Goal: Find specific page/section: Find specific page/section

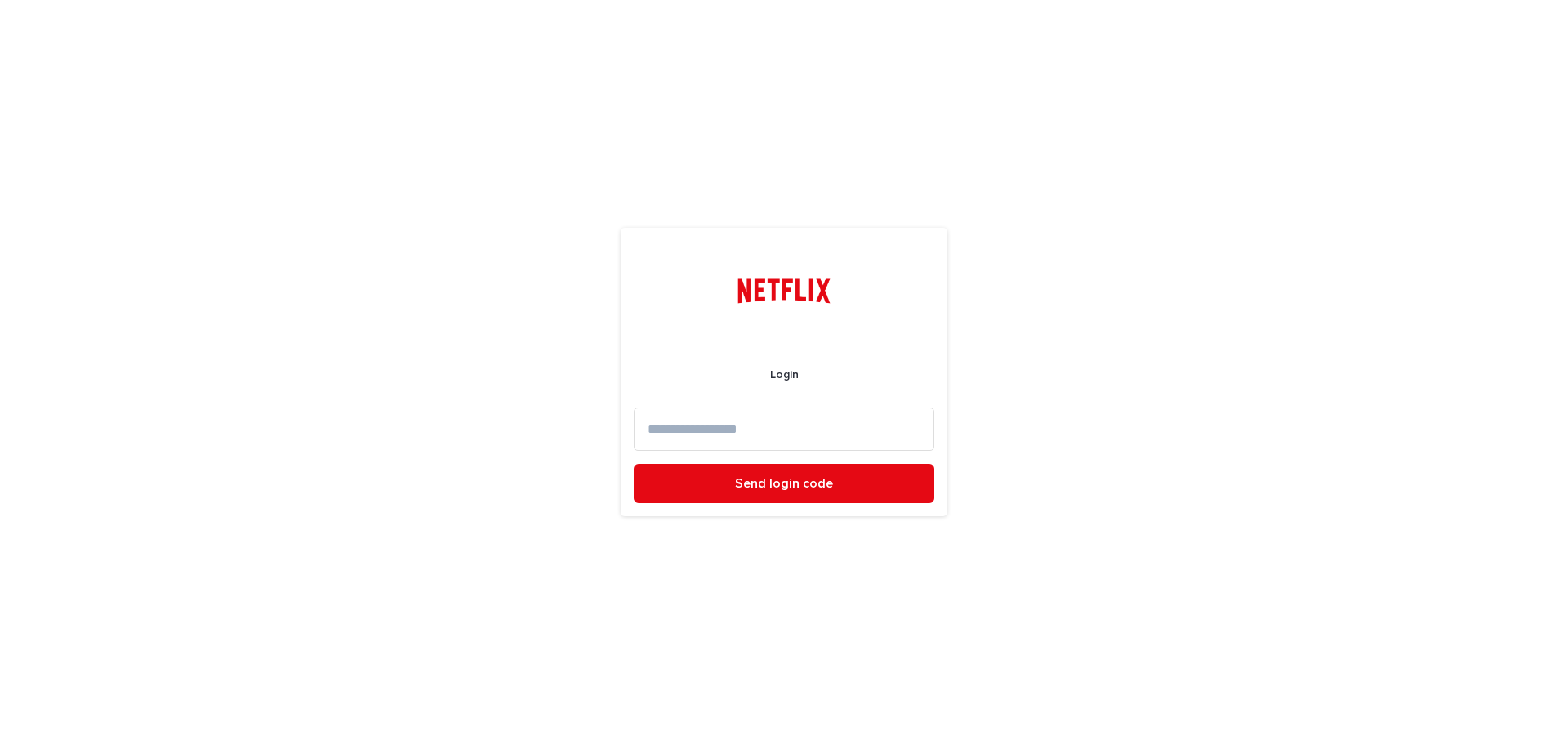
click at [768, 418] on input at bounding box center [784, 430] width 300 height 43
click at [844, 419] on input at bounding box center [784, 430] width 300 height 43
type input "**********"
click at [840, 478] on button "Send login code" at bounding box center [784, 483] width 300 height 39
click at [741, 420] on input at bounding box center [784, 430] width 300 height 43
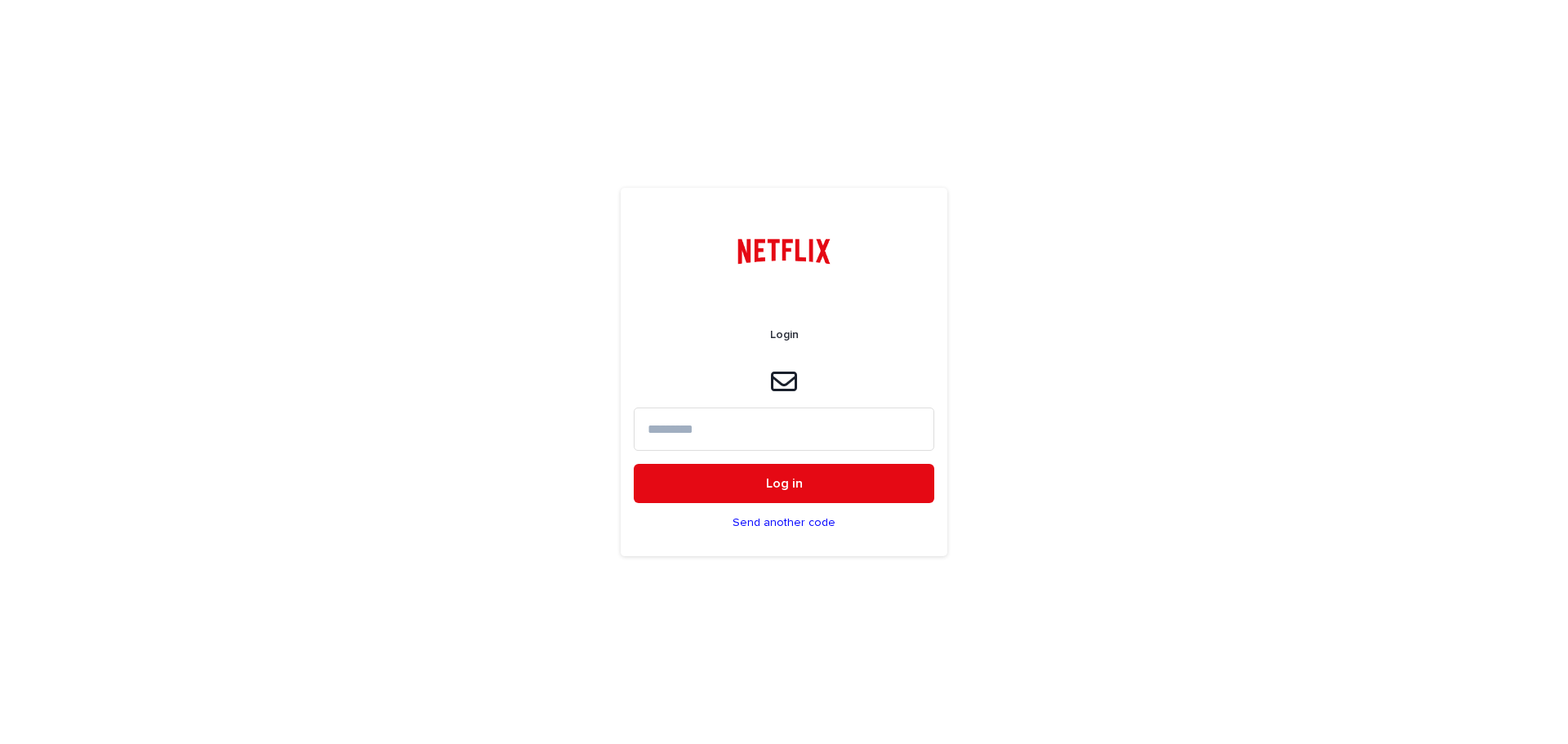
paste input "******"
type input "******"
click at [739, 471] on button "Log in" at bounding box center [784, 483] width 300 height 39
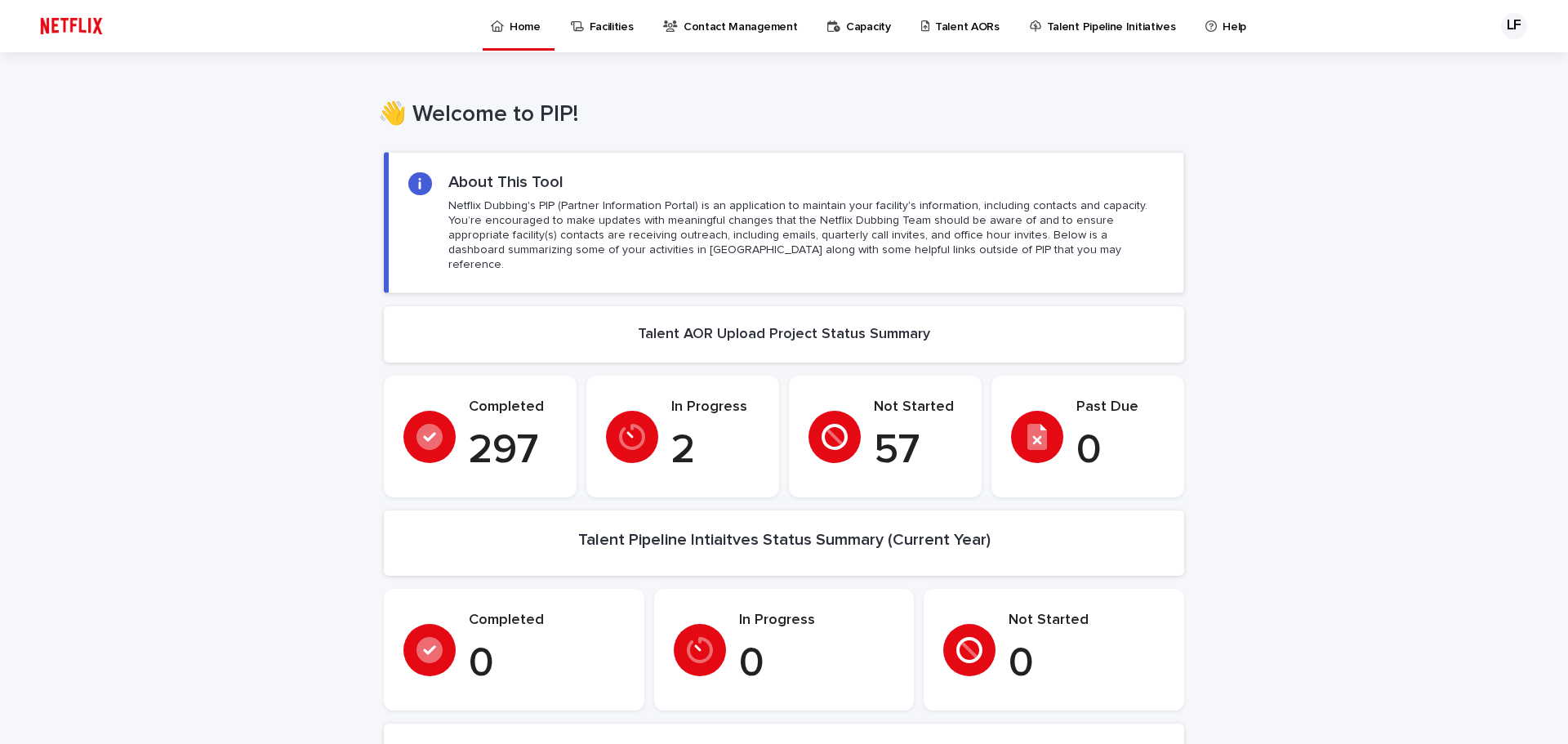
click at [935, 30] on p "Talent AORs" at bounding box center [967, 17] width 64 height 35
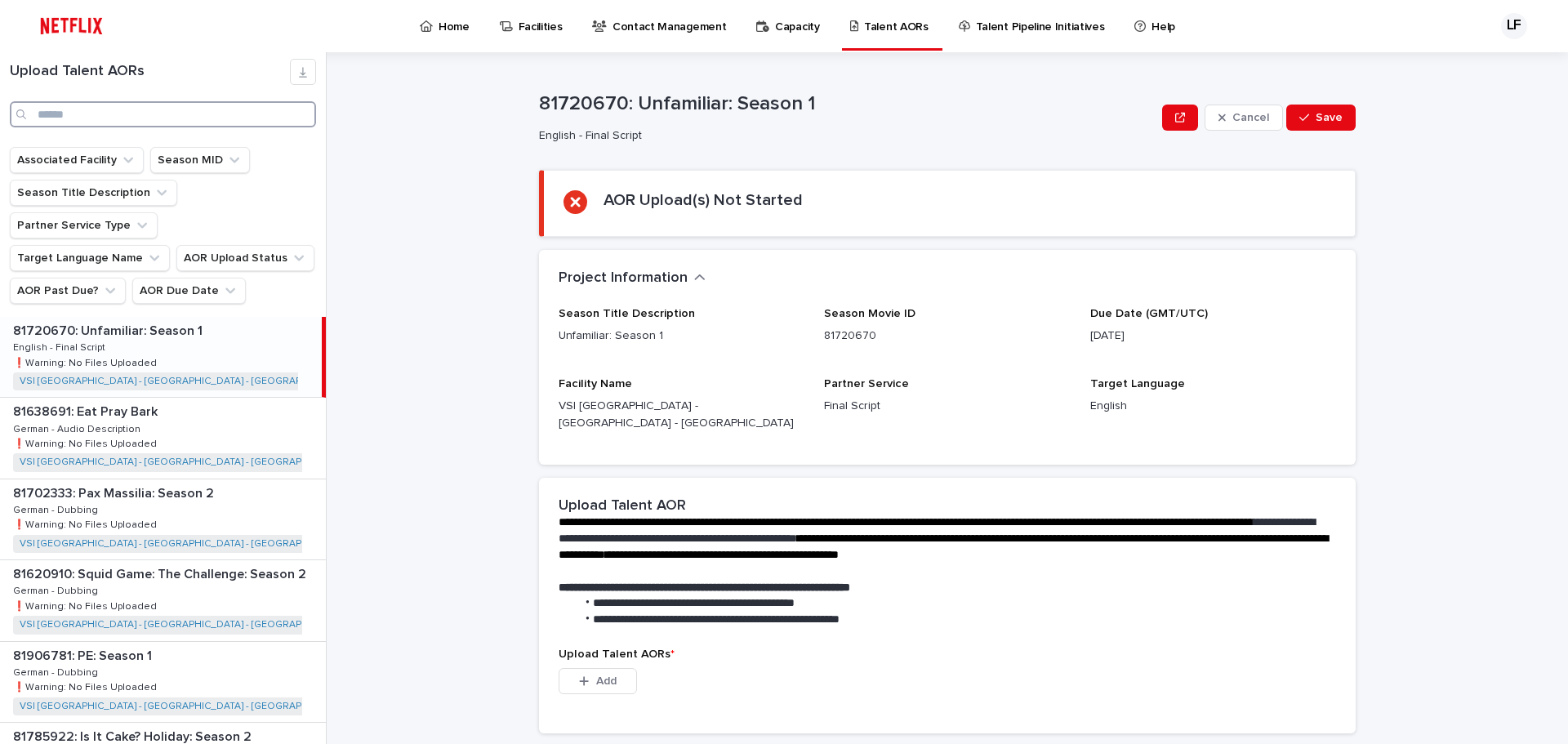
click at [240, 106] on input "Search" at bounding box center [163, 114] width 307 height 26
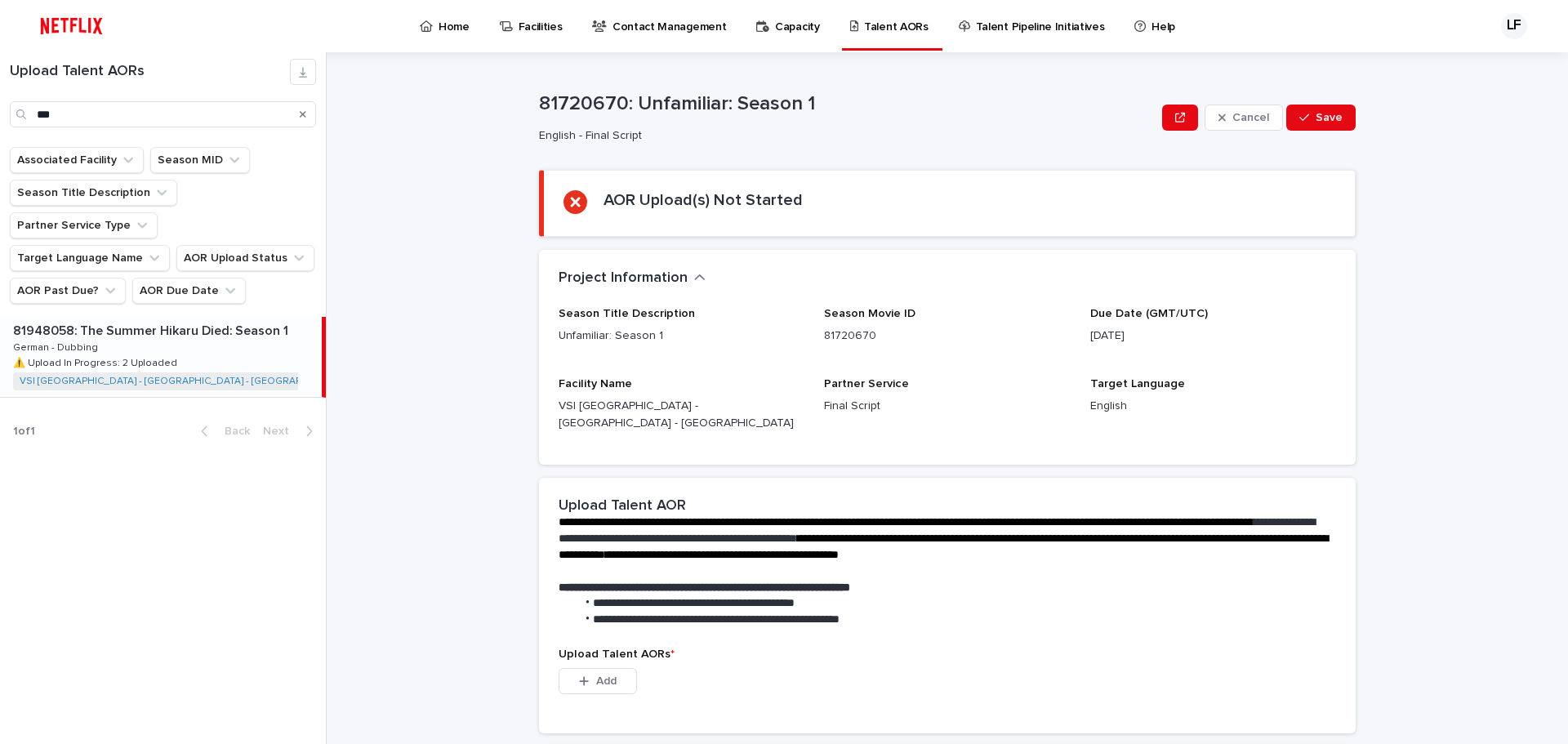
click at [217, 317] on div "81948058: The Summer Hikaru Died: Season 1 81948058: The Summer Hikaru Died: Se…" at bounding box center [161, 357] width 322 height 80
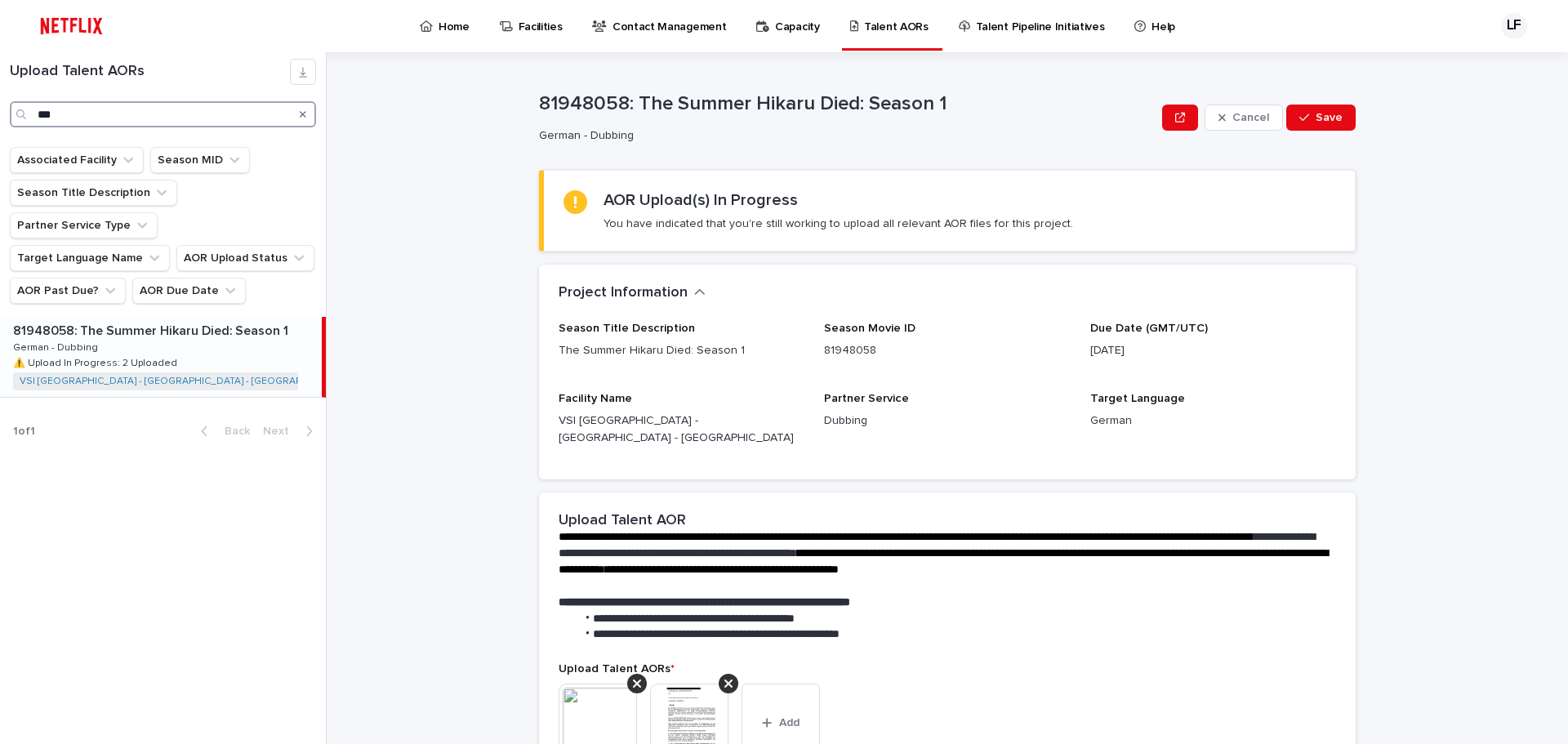
drag, startPoint x: 158, startPoint y: 110, endPoint x: -234, endPoint y: 122, distance: 392.2
click at [0, 122] on html "Home Facilities Contact Management Capacity Talent AORs Talent Pipeline Initiat…" at bounding box center [784, 372] width 1568 height 744
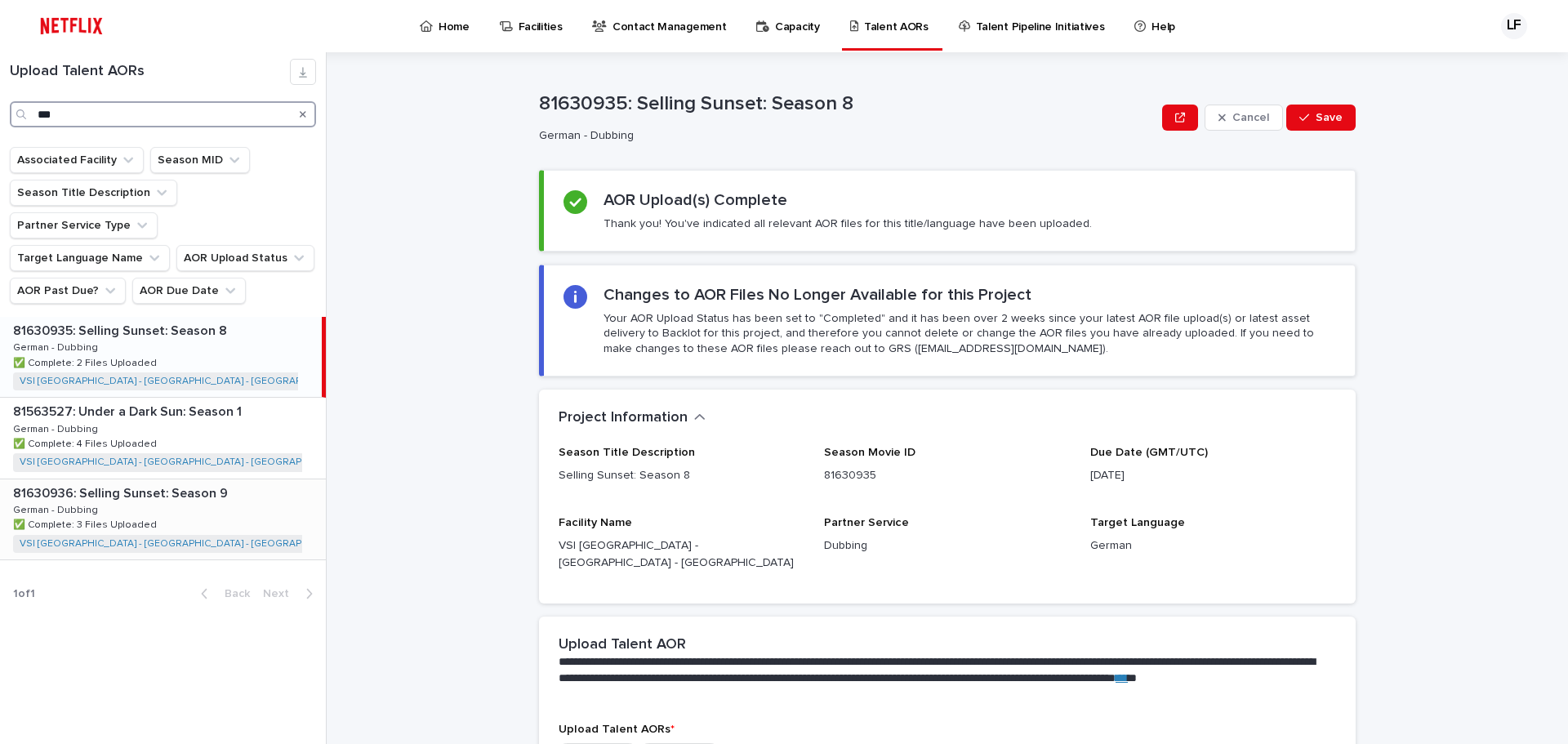
type input "***"
click at [251, 488] on div "81630936: Selling Sunset: Season 9 81630936: Selling Sunset: Season 9 German - …" at bounding box center [163, 520] width 326 height 80
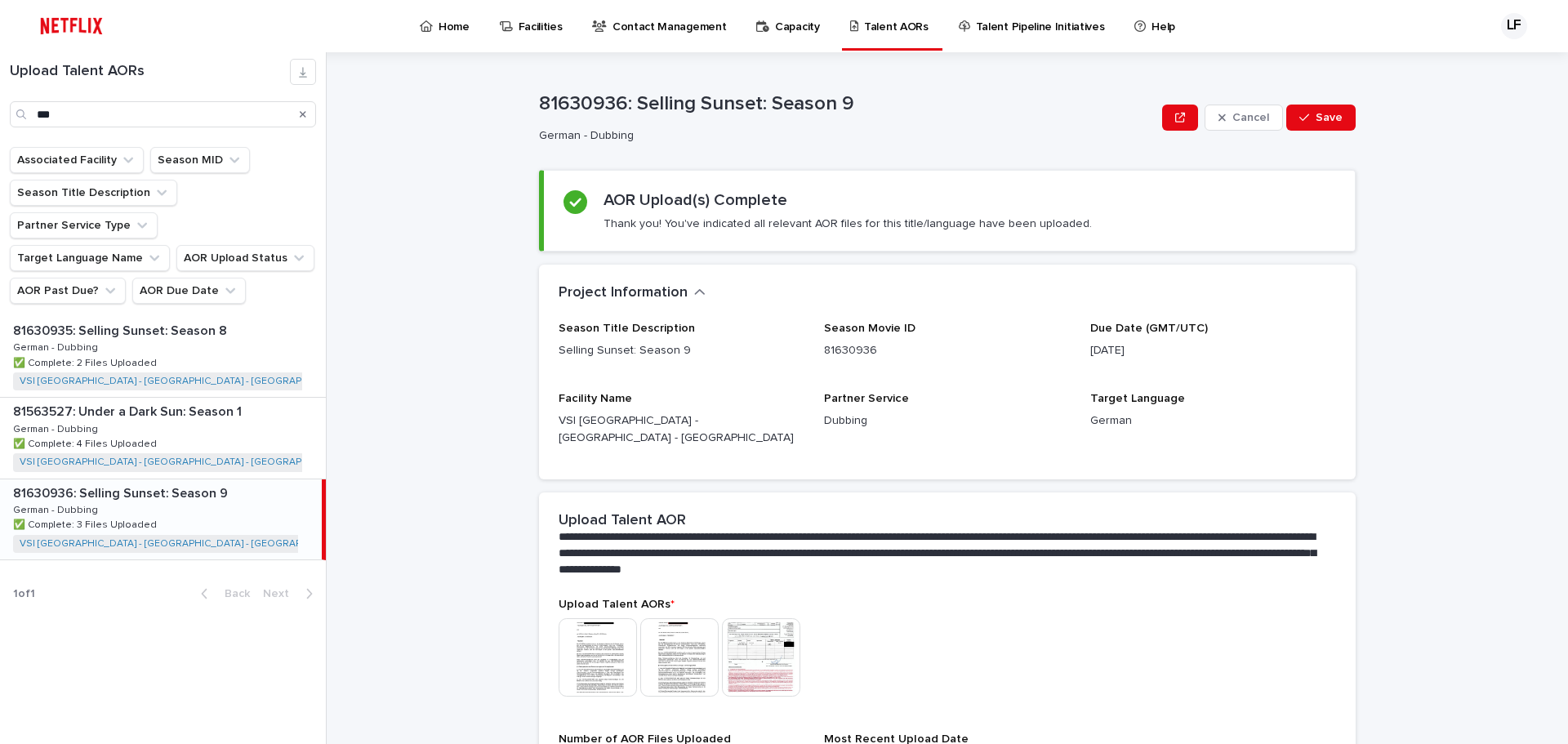
click at [299, 115] on div "Search" at bounding box center [303, 114] width 26 height 26
click at [303, 114] on icon "Search" at bounding box center [303, 114] width 7 height 7
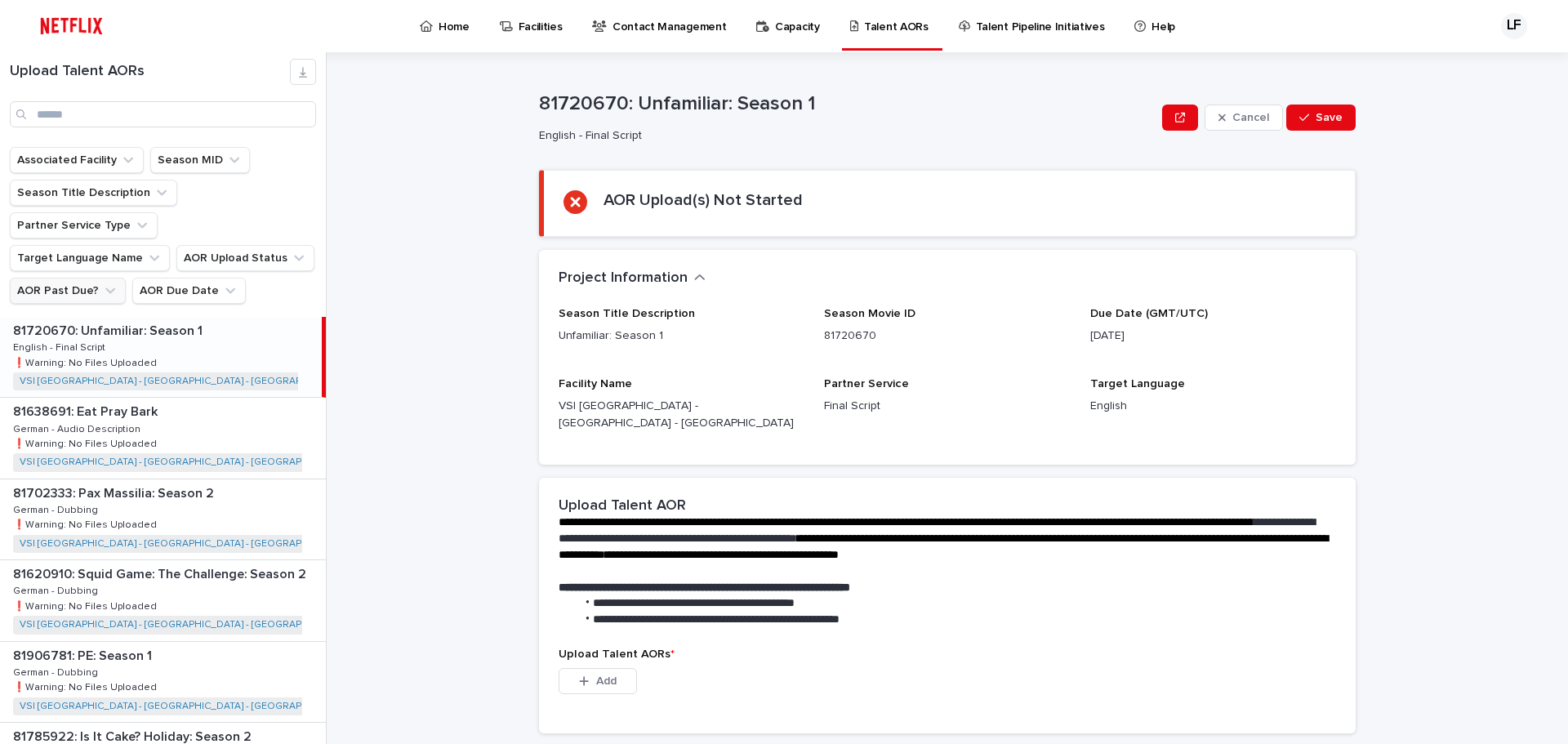
click at [107, 288] on icon "AOR Past Due?" at bounding box center [110, 291] width 10 height 6
click at [107, 282] on icon "AOR Past Due?" at bounding box center [110, 290] width 16 height 16
click at [200, 245] on button "AOR Upload Status" at bounding box center [245, 258] width 138 height 26
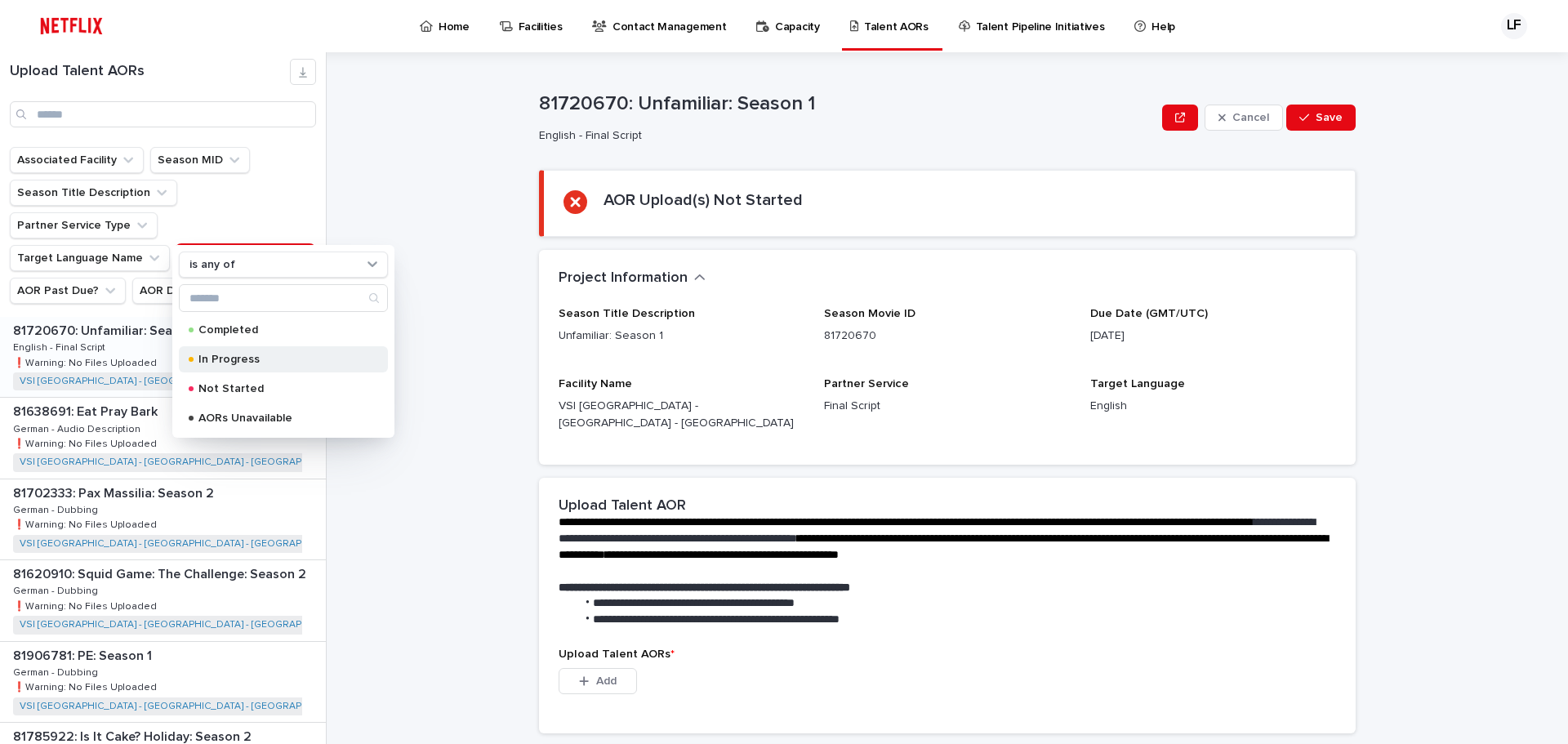
click at [256, 355] on p "In Progress" at bounding box center [280, 359] width 164 height 11
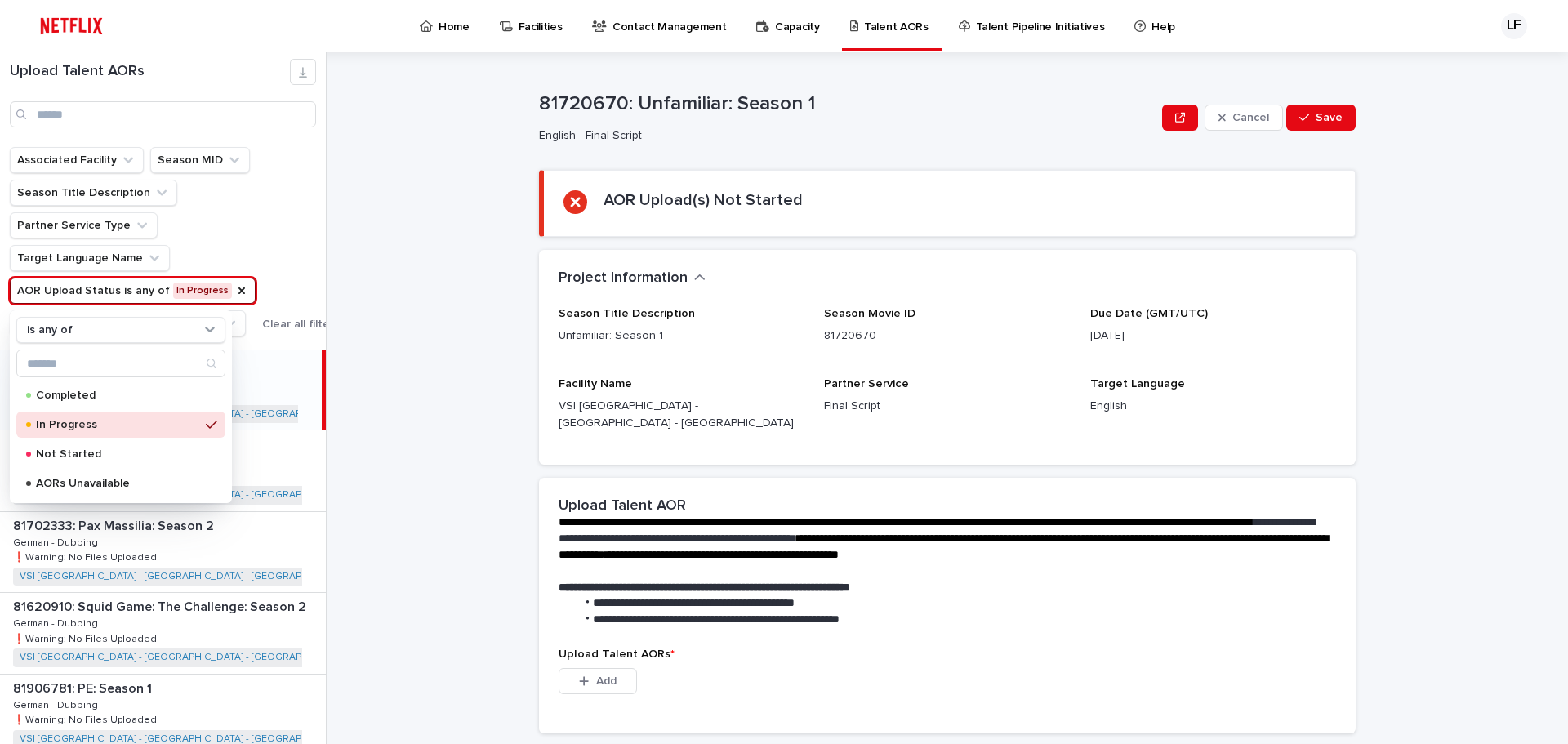
click at [420, 333] on div "**********" at bounding box center [957, 398] width 1222 height 692
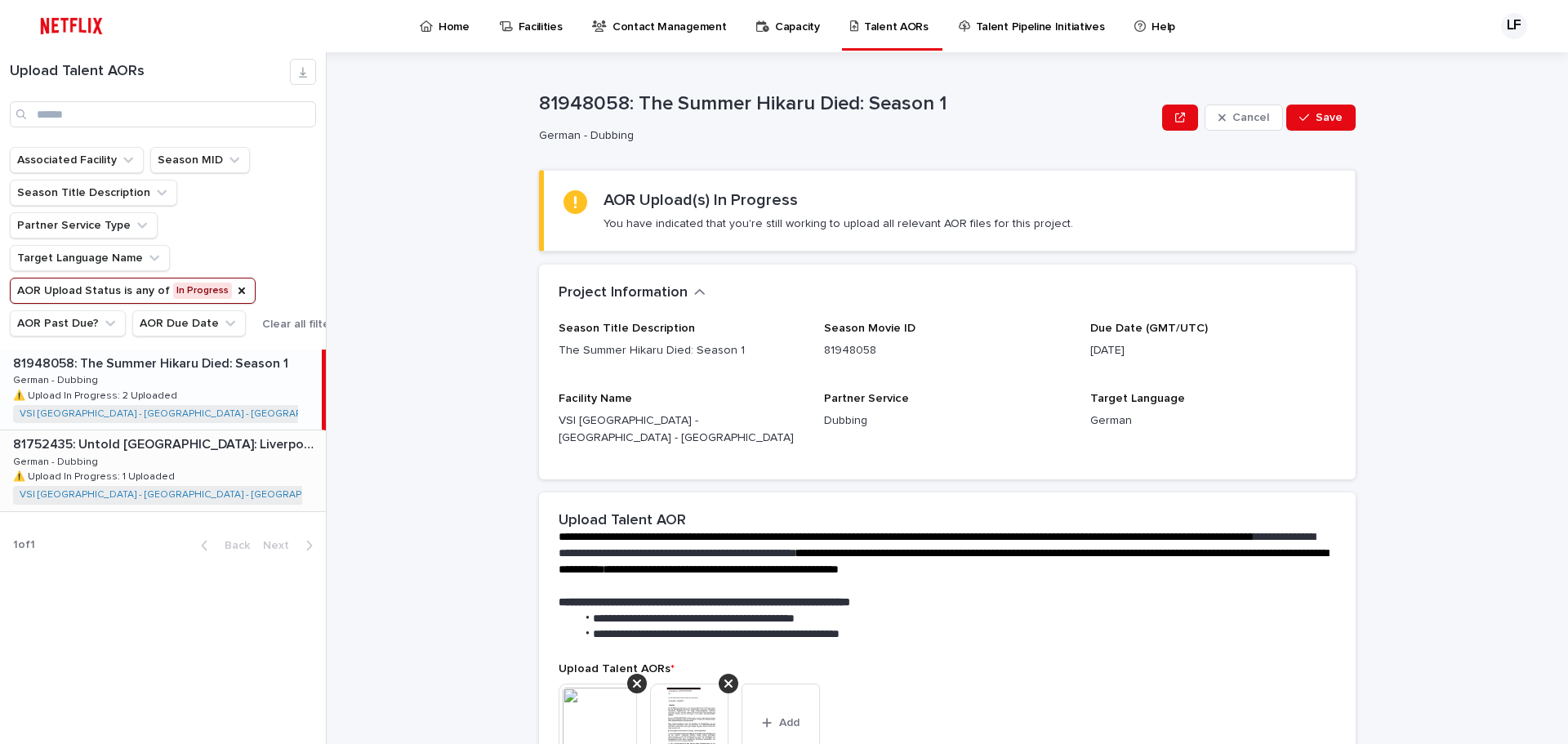
click at [260, 459] on div "81752435: Untold [GEOGRAPHIC_DATA]: Liverpool's Miracle of Istanbul 81752435: U…" at bounding box center [163, 470] width 326 height 80
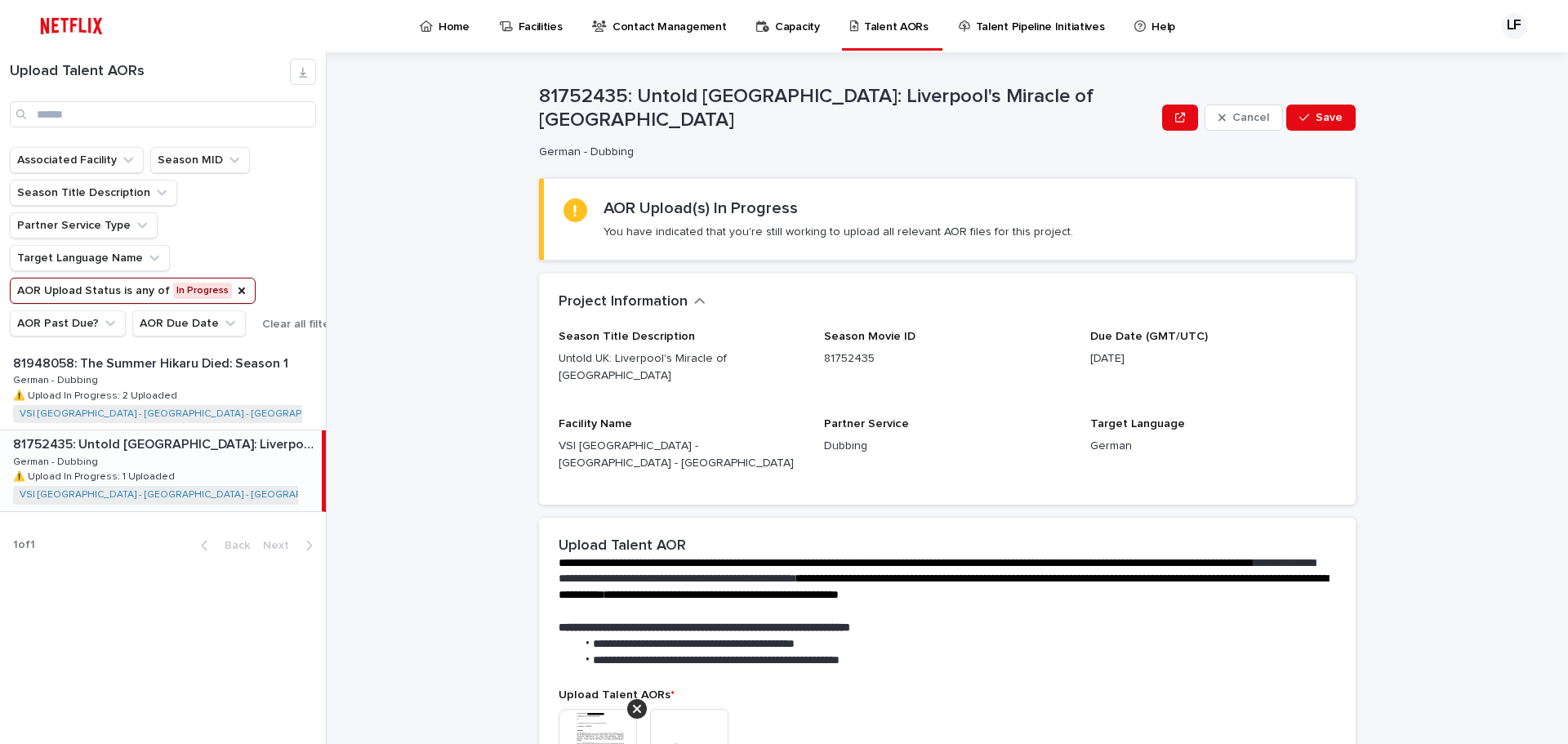
click at [430, 36] on link "Home" at bounding box center [448, 25] width 59 height 50
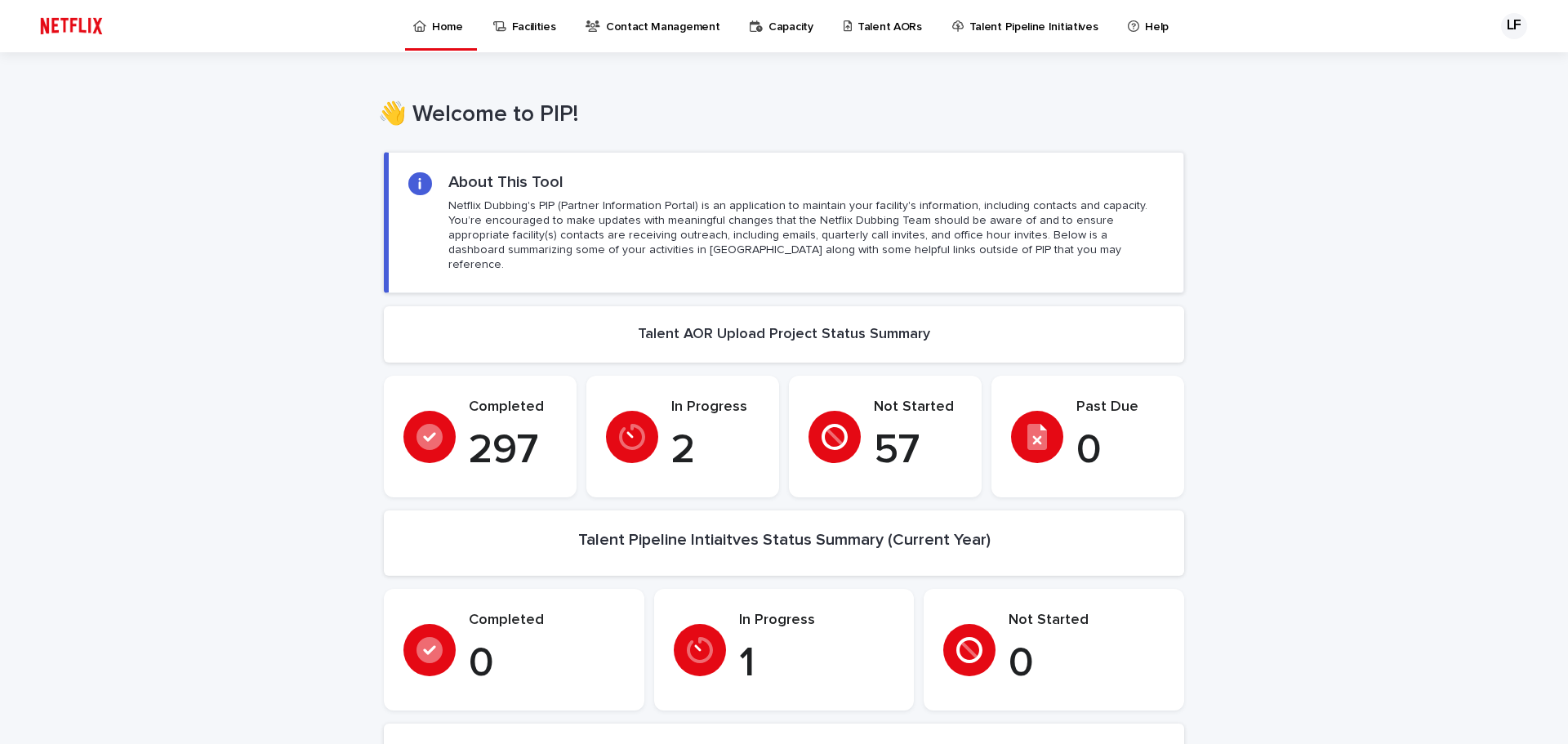
click at [853, 36] on link "Talent AORs" at bounding box center [885, 25] width 87 height 50
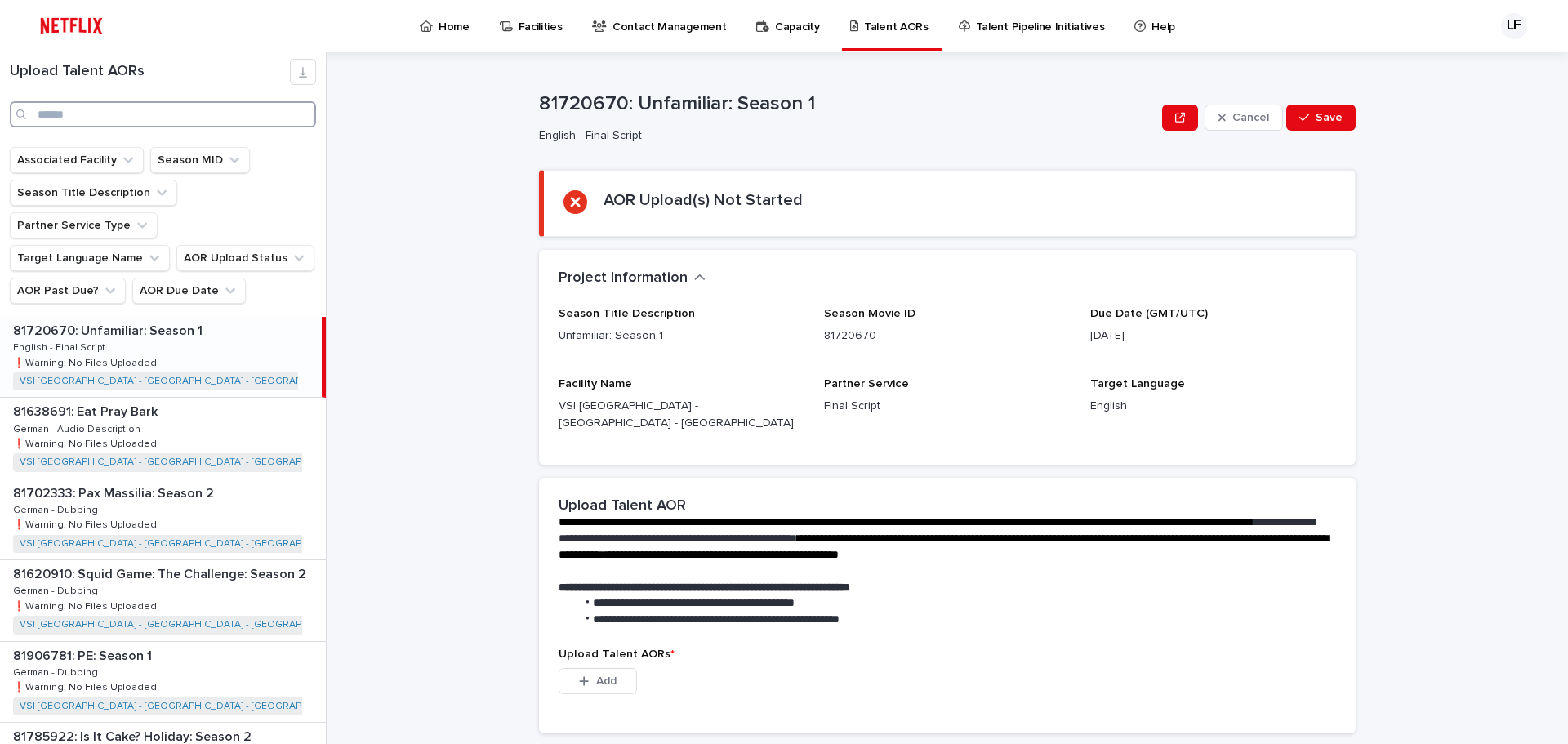
click at [285, 109] on input "Search" at bounding box center [163, 114] width 307 height 26
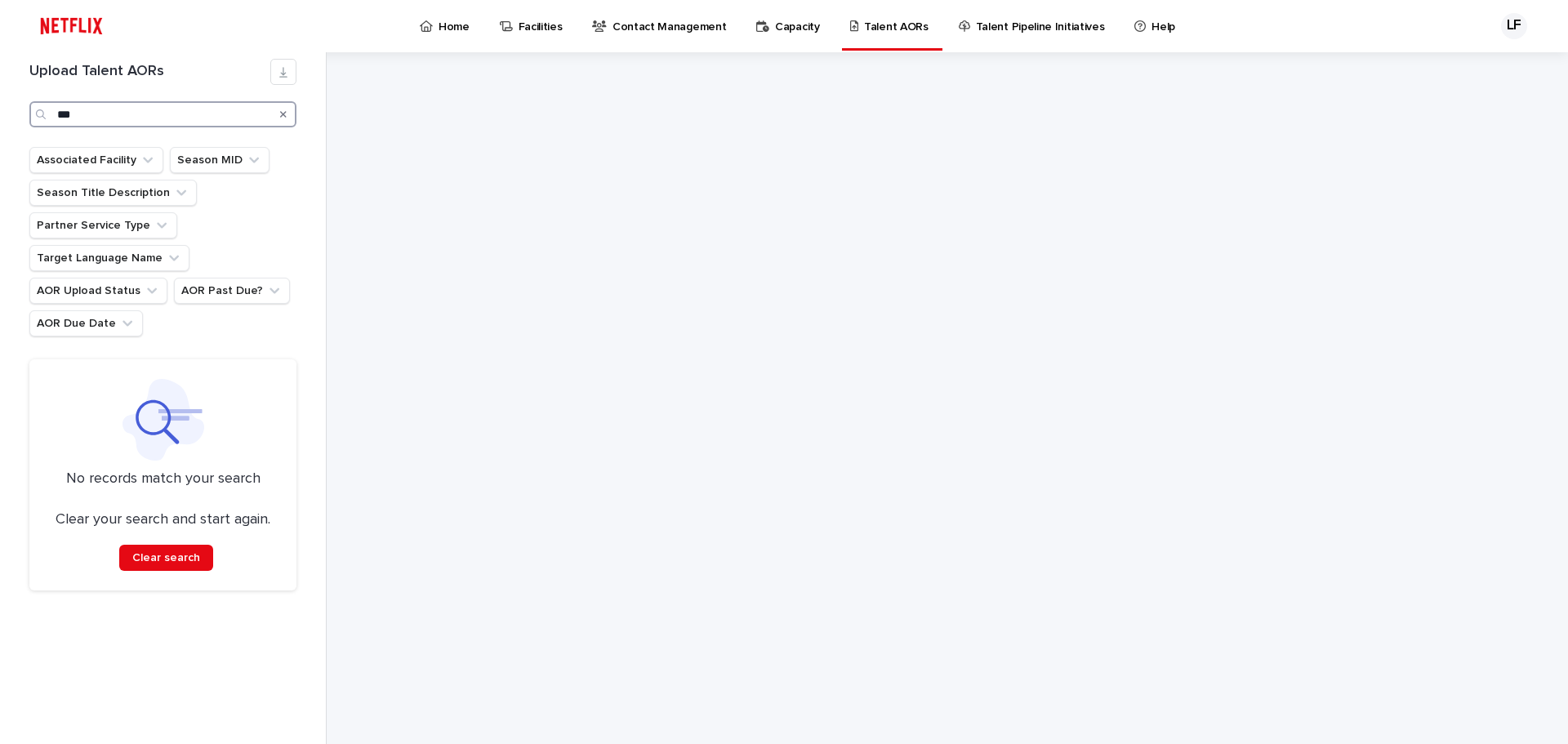
type input "***"
click at [280, 118] on div "Search" at bounding box center [283, 114] width 26 height 26
click at [280, 115] on div "Search" at bounding box center [283, 114] width 26 height 26
click at [283, 113] on icon "Search" at bounding box center [283, 113] width 7 height 10
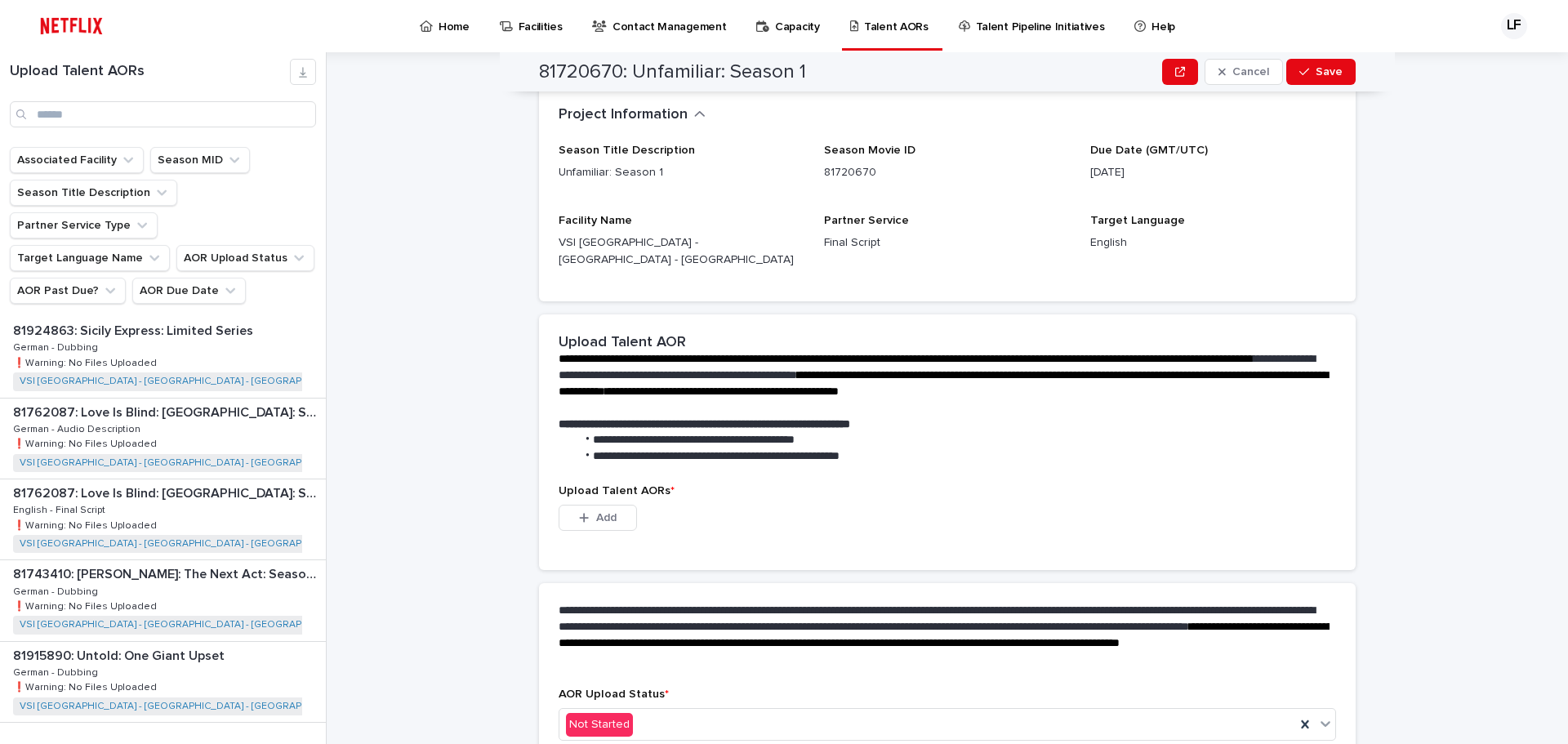
scroll to position [236, 0]
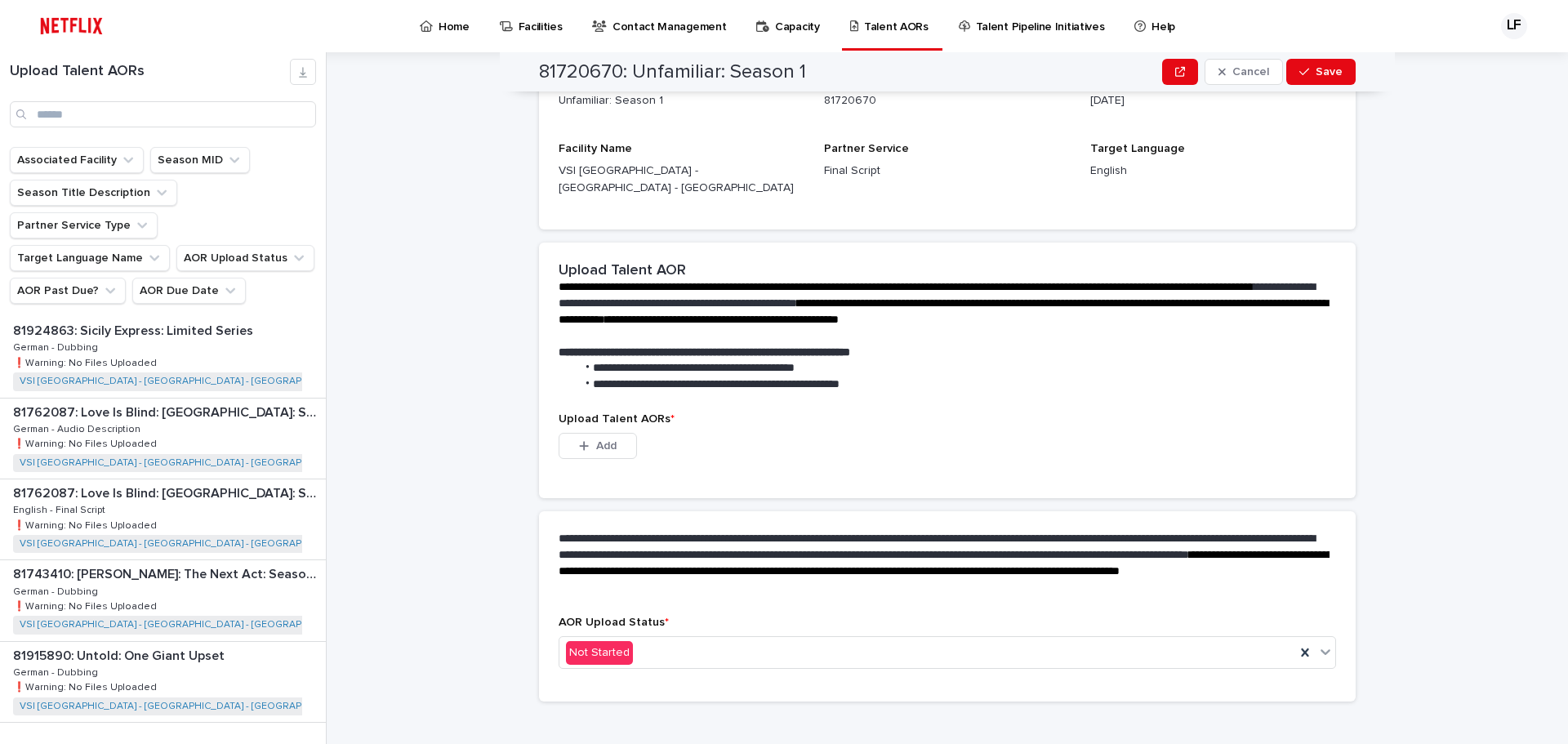
click at [299, 743] on div "button" at bounding box center [306, 756] width 14 height 15
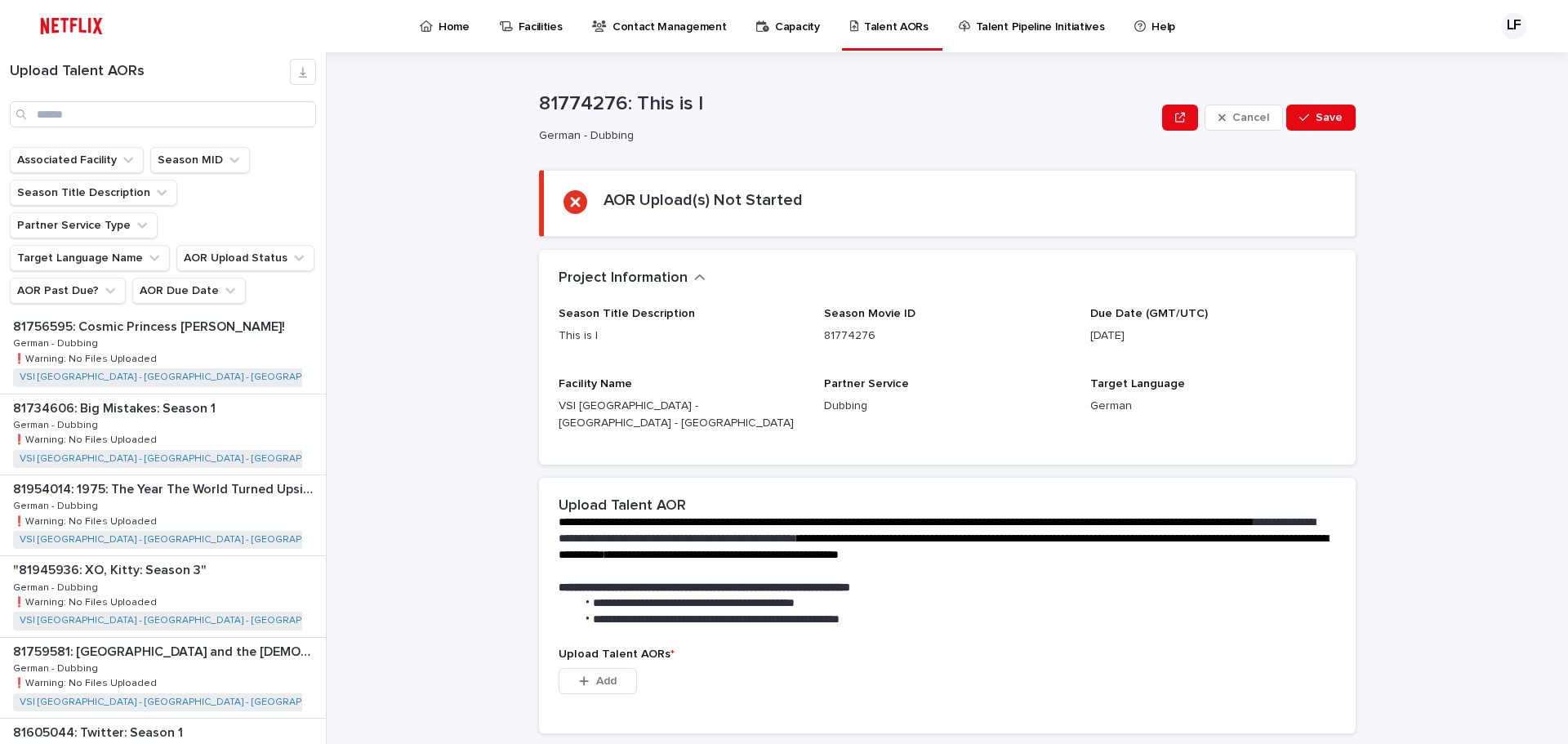
scroll to position [245, 0]
click at [202, 115] on input "Search" at bounding box center [163, 114] width 307 height 26
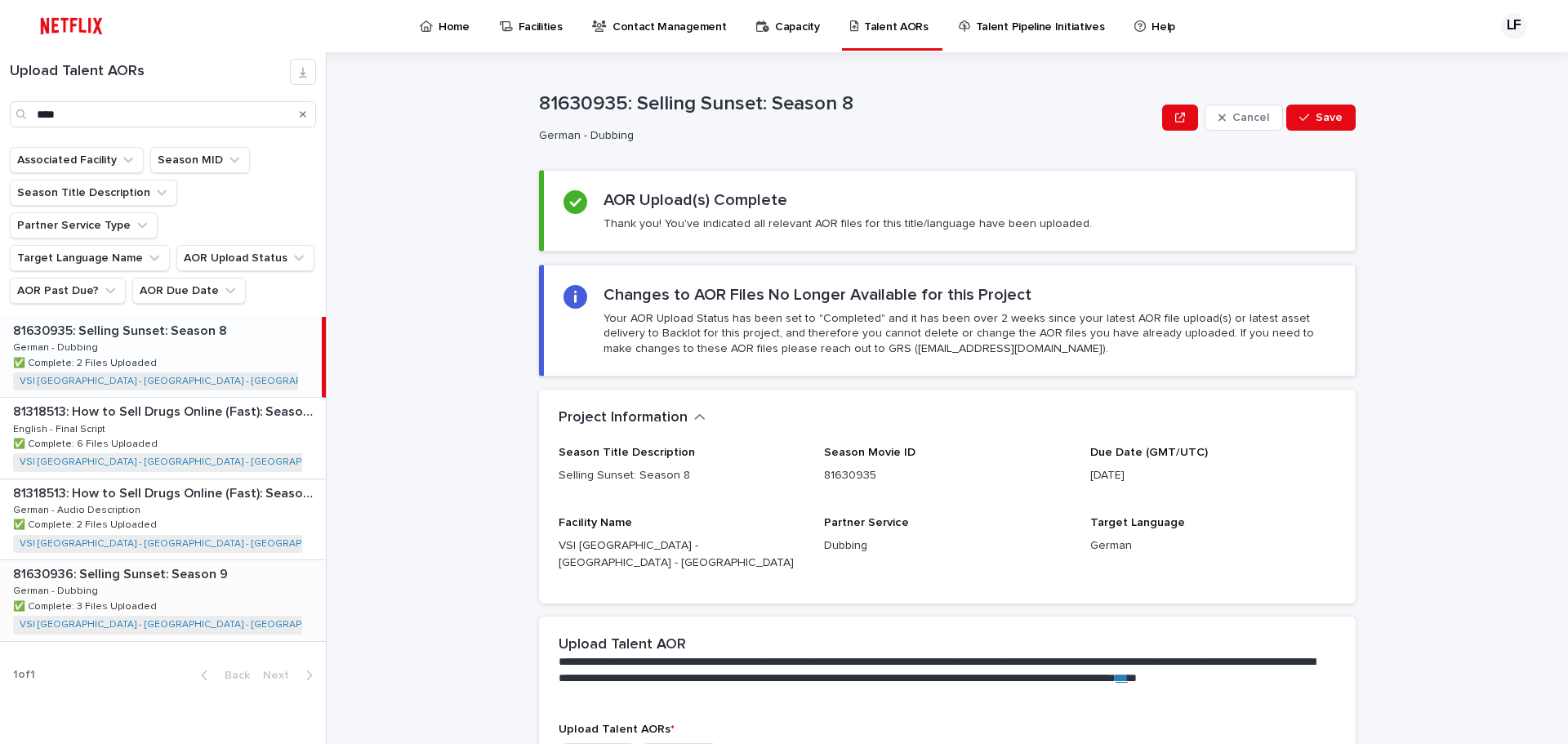
click at [252, 566] on p at bounding box center [166, 574] width 307 height 16
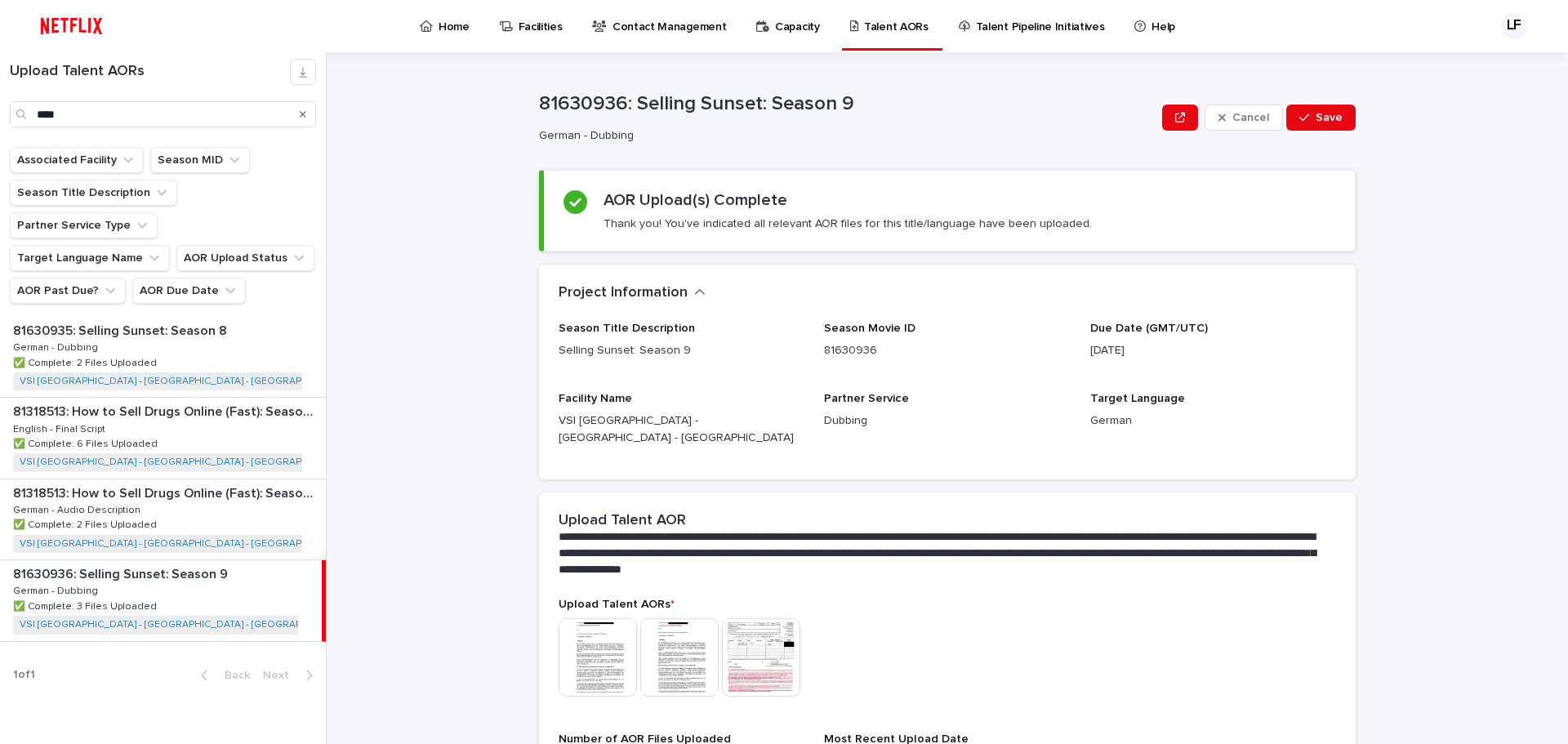
scroll to position [164, 0]
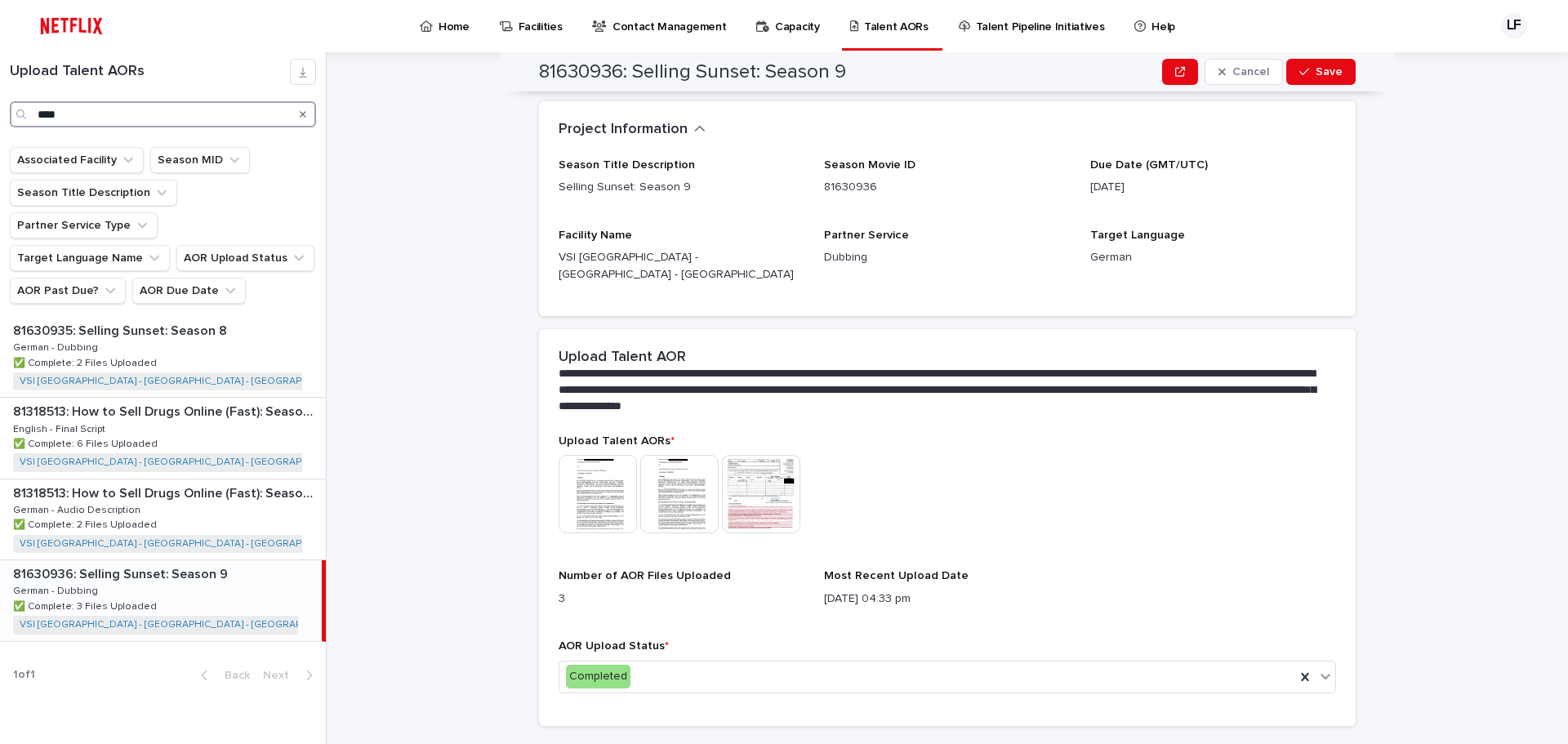
drag, startPoint x: 211, startPoint y: 105, endPoint x: -164, endPoint y: 113, distance: 375.1
click at [0, 113] on html "Home Facilities Contact Management Capacity Talent AORs Talent Pipeline Initiat…" at bounding box center [784, 372] width 1568 height 744
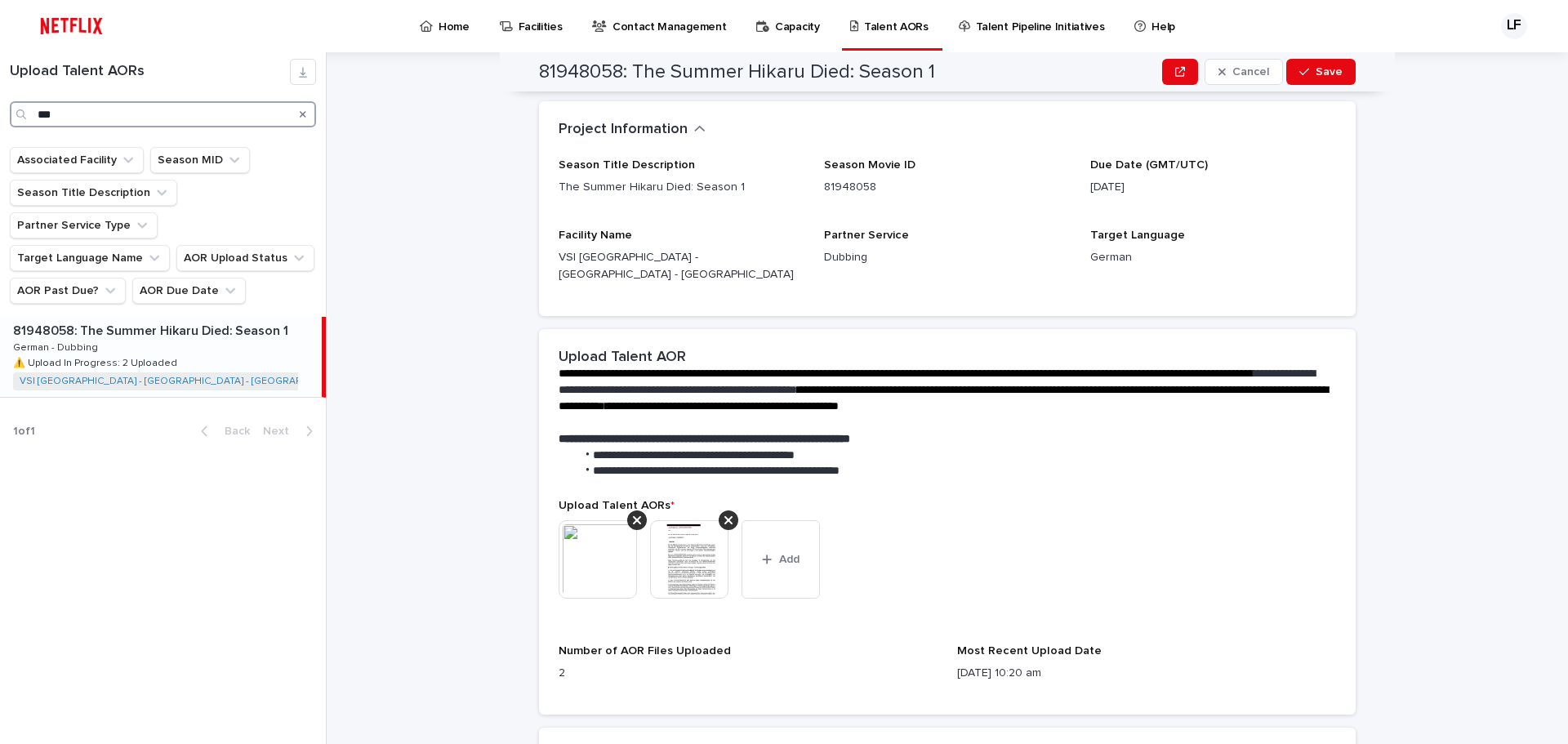
type input "***"
click at [202, 322] on div "81948058: The Summer Hikaru Died: Season 1 81948058: The Summer Hikaru Died: Se…" at bounding box center [161, 357] width 322 height 80
